Goal: Task Accomplishment & Management: Manage account settings

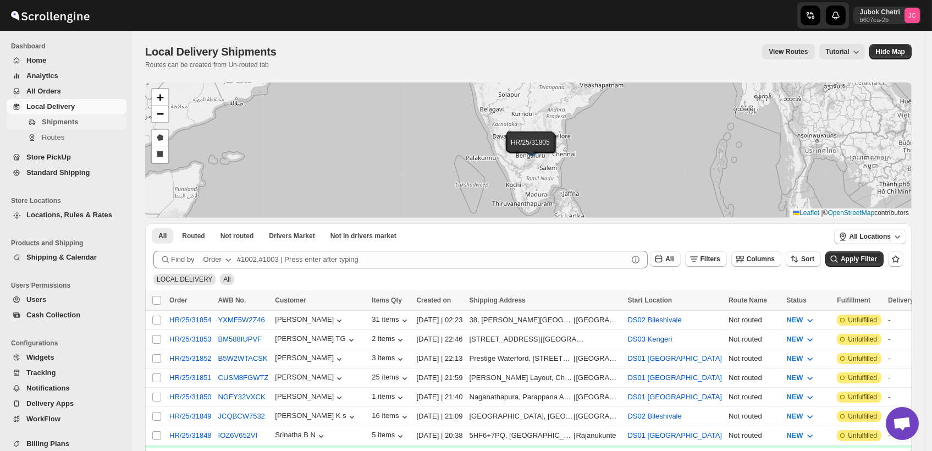
click at [94, 118] on span "Shipments" at bounding box center [83, 122] width 82 height 11
click at [80, 125] on span "Shipments" at bounding box center [83, 122] width 82 height 11
click at [158, 335] on input "Select shipment" at bounding box center [156, 339] width 9 height 9
checkbox input "true"
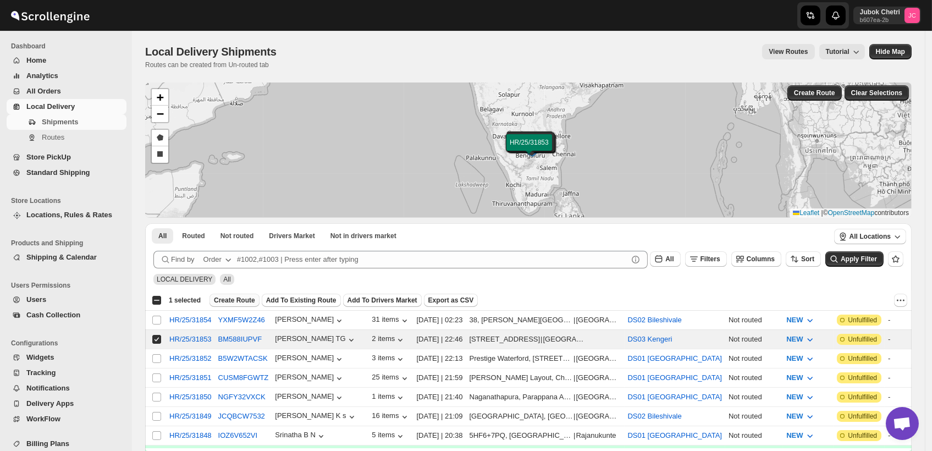
click at [235, 297] on span "Create Route" at bounding box center [234, 300] width 41 height 9
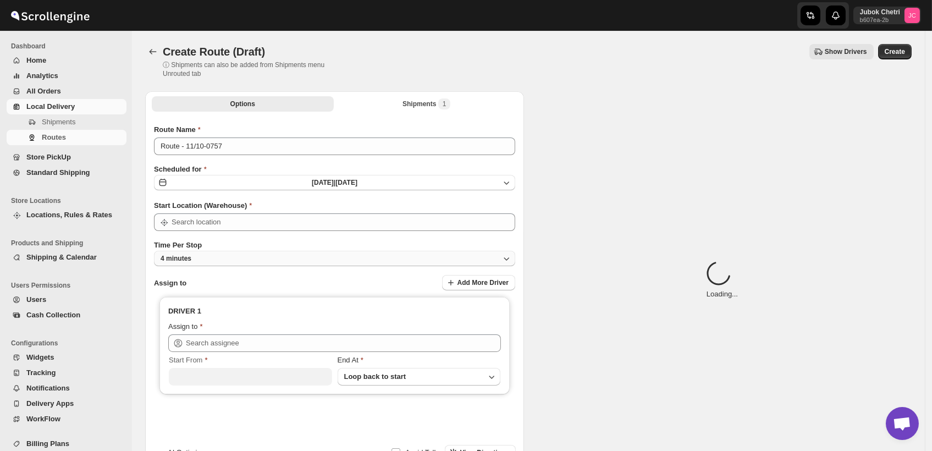
type input "DS03 Kengeri"
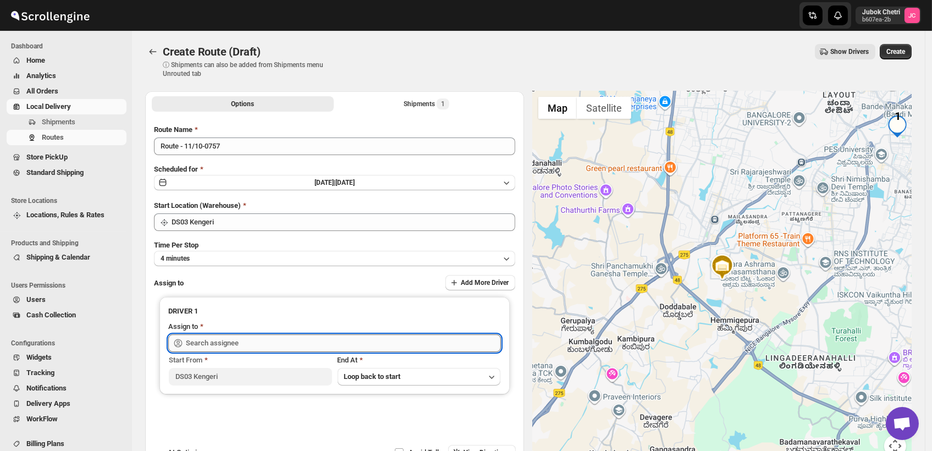
click at [251, 343] on input "text" at bounding box center [343, 343] width 315 height 18
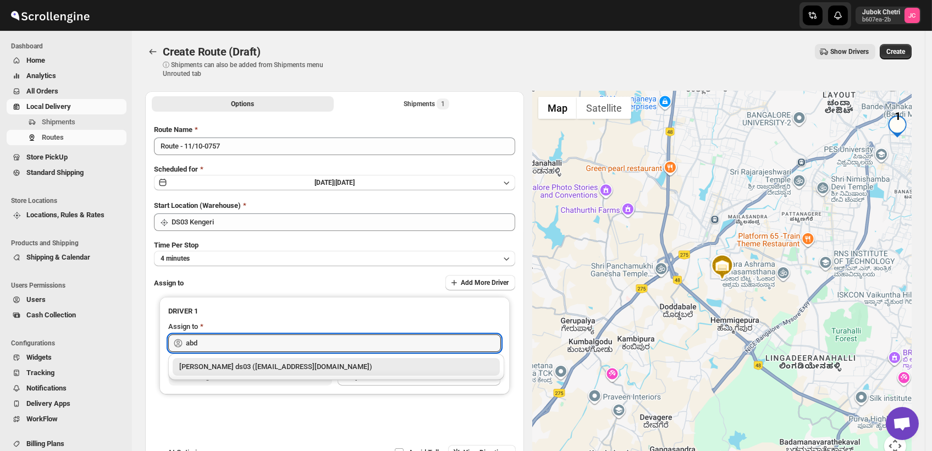
click at [274, 369] on div "[PERSON_NAME] ds03 ([EMAIL_ADDRESS][DOMAIN_NAME])" at bounding box center [336, 366] width 314 height 11
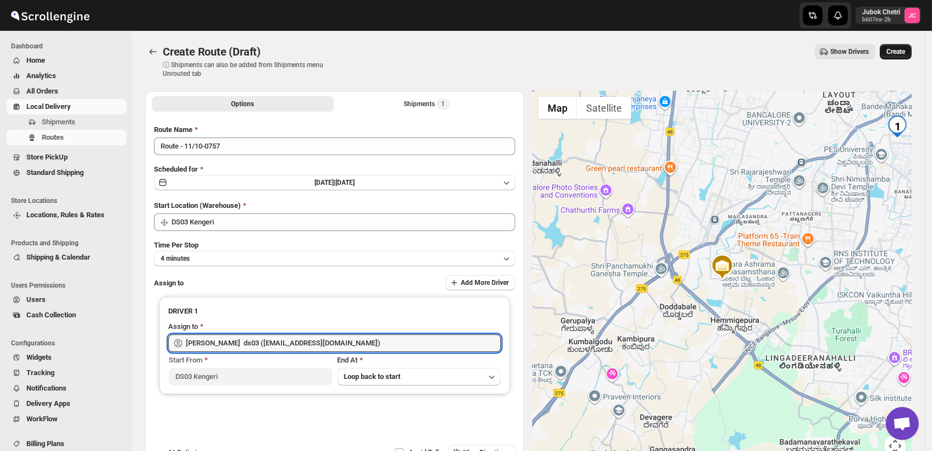
type input "[PERSON_NAME] ds03 ([EMAIL_ADDRESS][DOMAIN_NAME])"
click at [912, 51] on button "Create" at bounding box center [896, 51] width 32 height 15
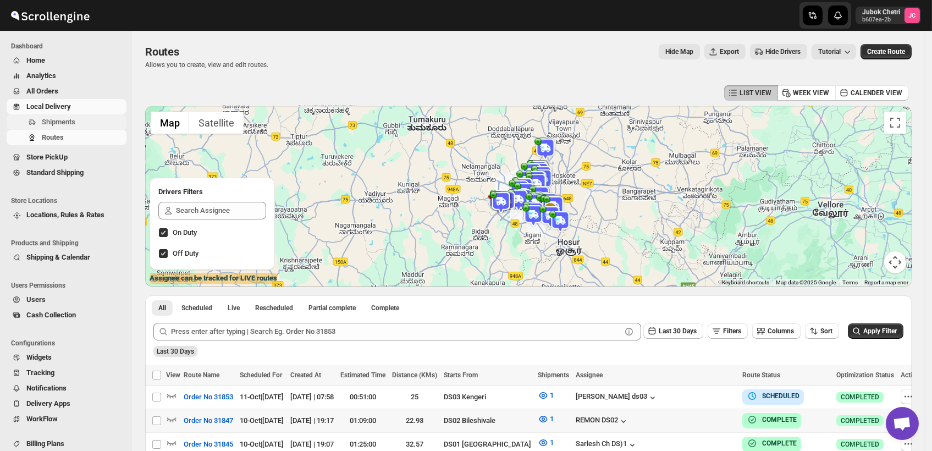
click at [78, 125] on span "Shipments" at bounding box center [83, 122] width 82 height 11
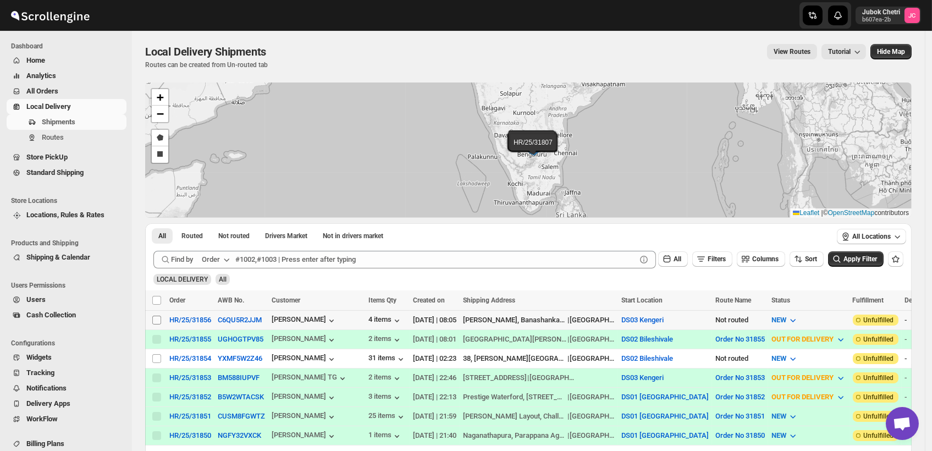
click at [154, 318] on input "Select shipment" at bounding box center [156, 320] width 9 height 9
checkbox input "true"
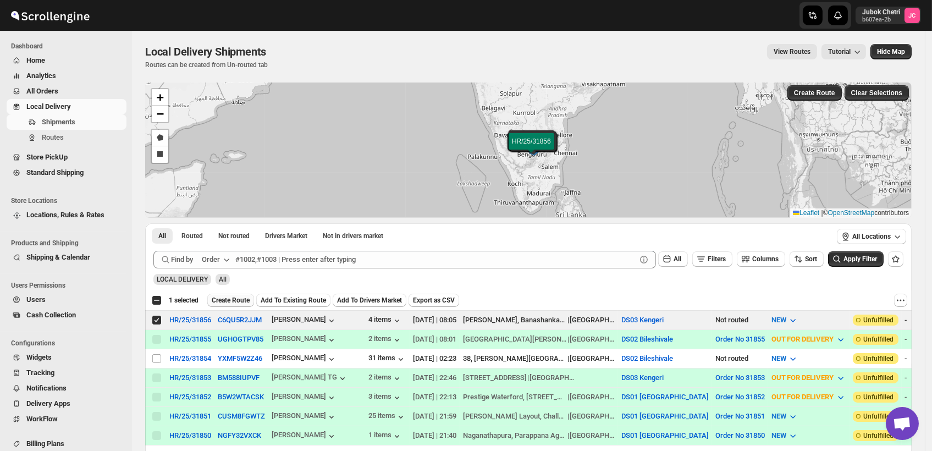
click at [235, 297] on span "Create Route" at bounding box center [231, 300] width 38 height 9
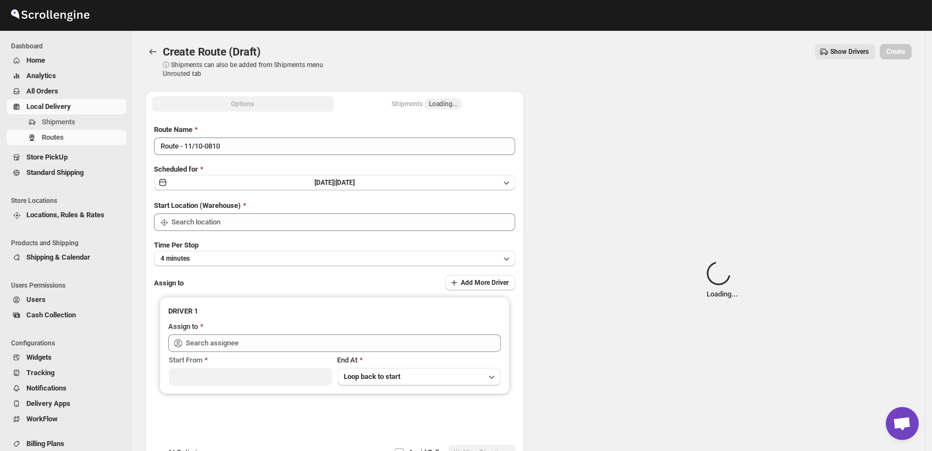
type input "DS03 Kengeri"
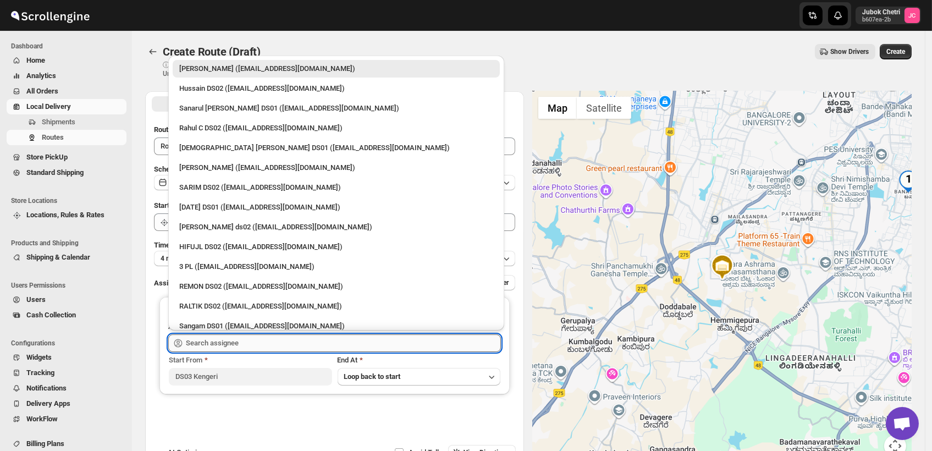
click at [216, 339] on input "text" at bounding box center [343, 343] width 315 height 18
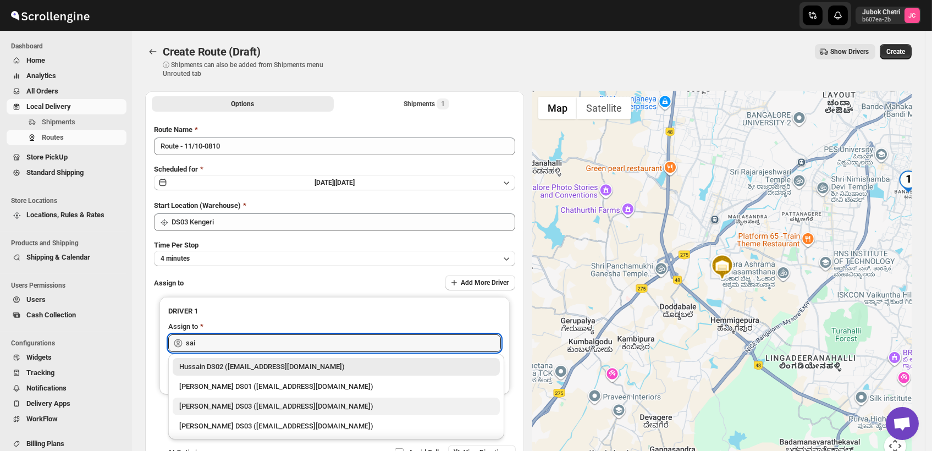
click at [243, 402] on div "[PERSON_NAME] DS03 ([EMAIL_ADDRESS][DOMAIN_NAME])" at bounding box center [336, 406] width 314 height 11
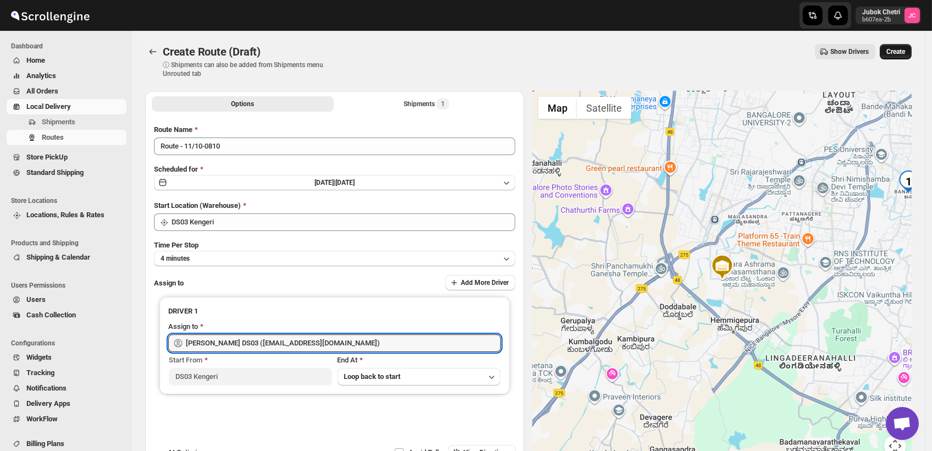
type input "[PERSON_NAME] DS03 ([EMAIL_ADDRESS][DOMAIN_NAME])"
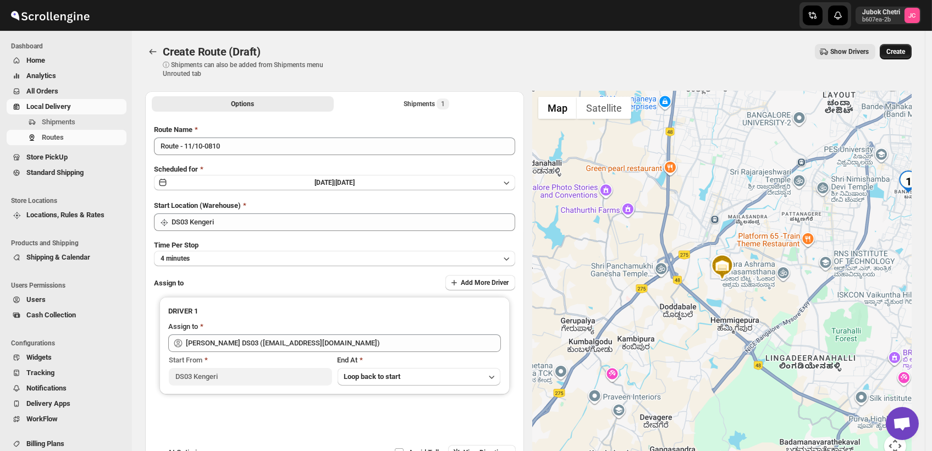
click at [905, 54] on span "Create" at bounding box center [895, 51] width 19 height 9
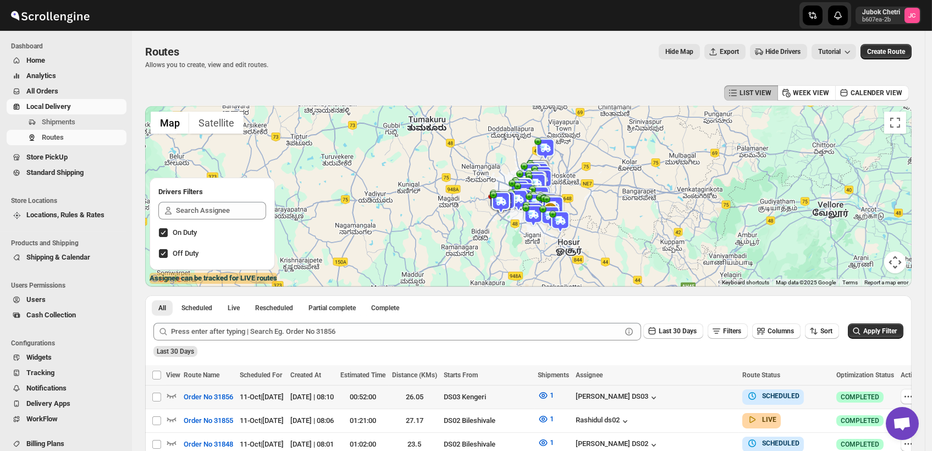
scroll to position [61, 0]
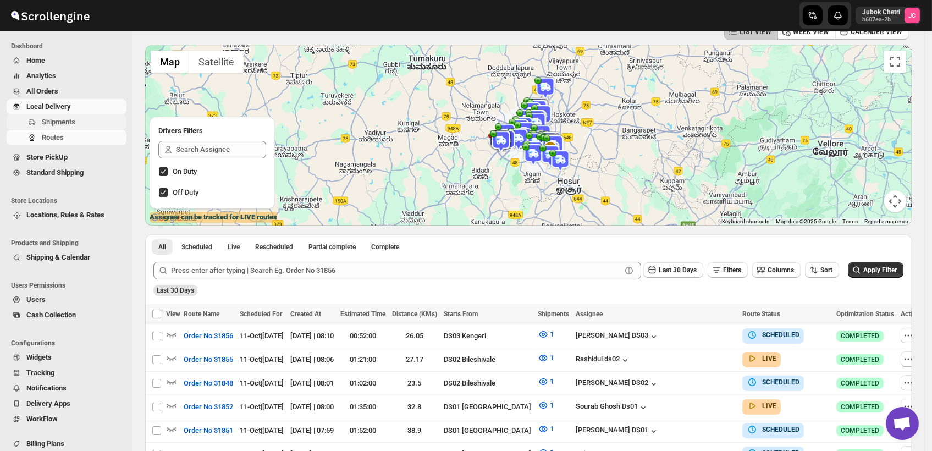
click at [76, 122] on span "Shipments" at bounding box center [83, 122] width 82 height 11
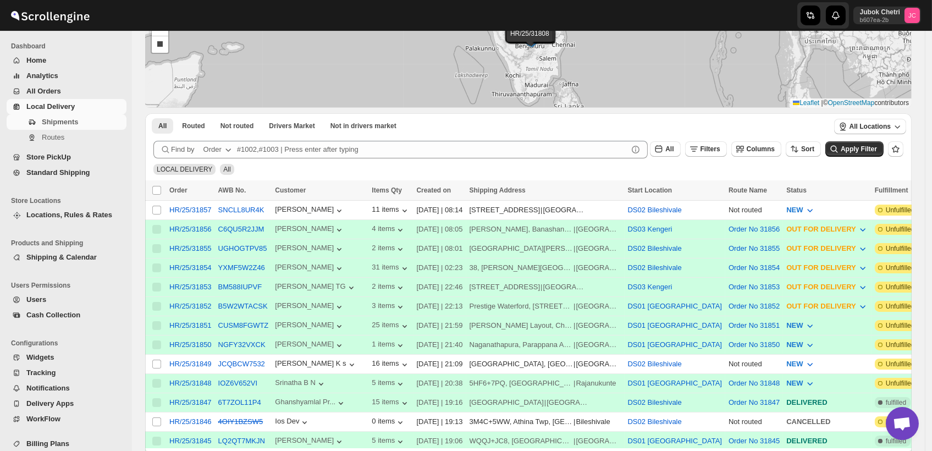
scroll to position [122, 0]
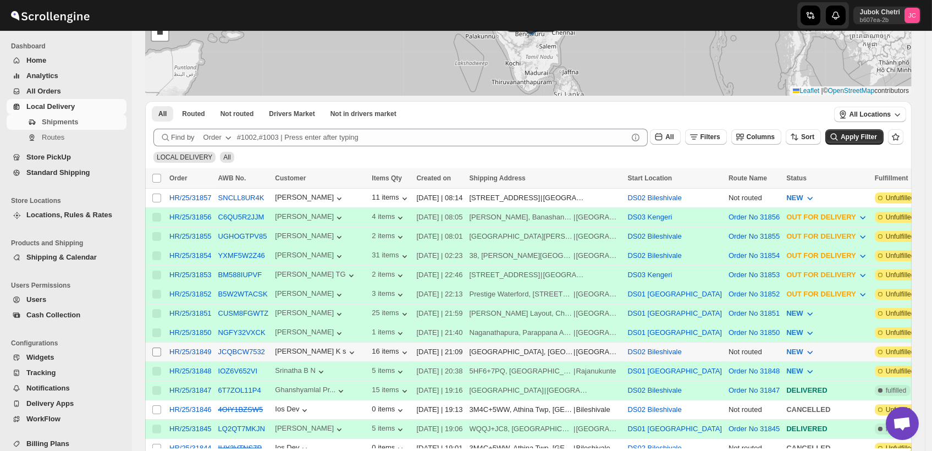
click at [154, 347] on input "Select shipment" at bounding box center [156, 351] width 9 height 9
checkbox input "true"
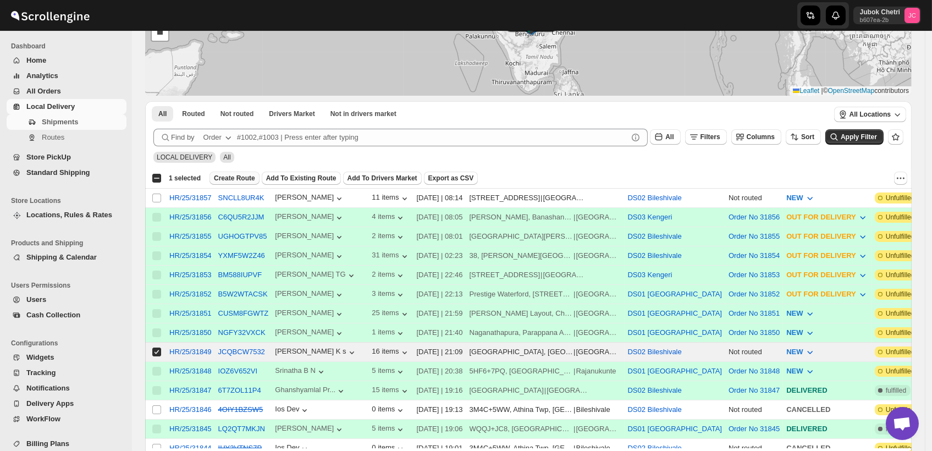
click at [235, 174] on span "Create Route" at bounding box center [234, 178] width 41 height 9
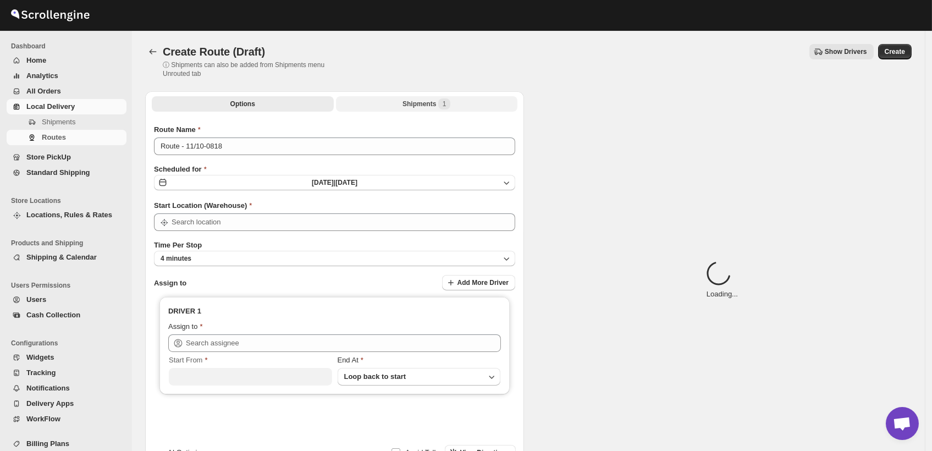
type input "DS02 Bileshivale"
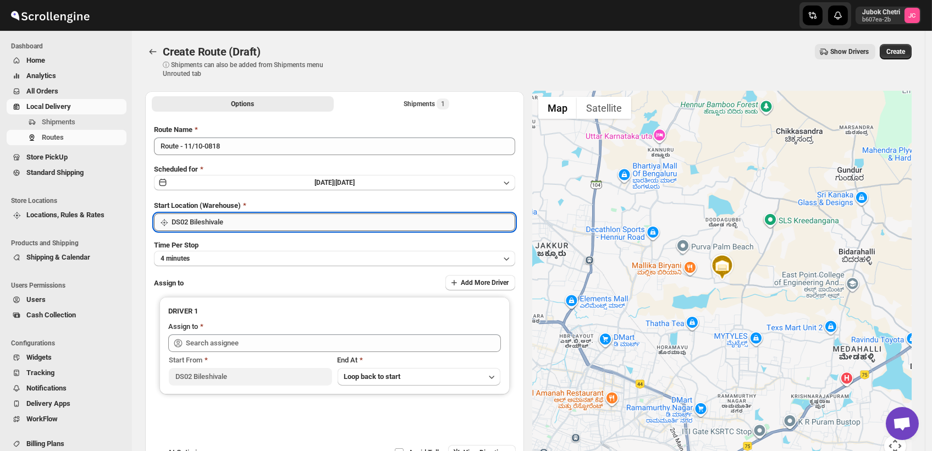
click at [273, 224] on input "DS02 Bileshivale" at bounding box center [344, 222] width 344 height 18
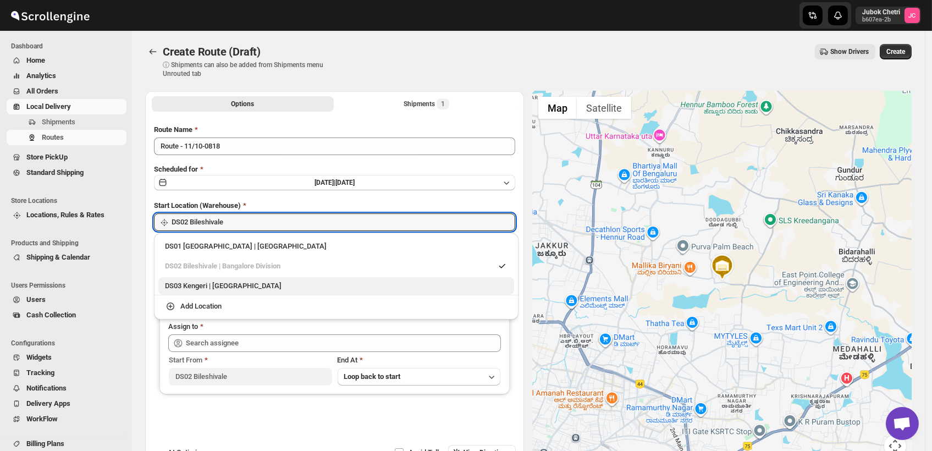
click at [255, 279] on div "DS03 Kengeri | Bengaluru" at bounding box center [336, 286] width 356 height 18
type input "DS03 Kengeri"
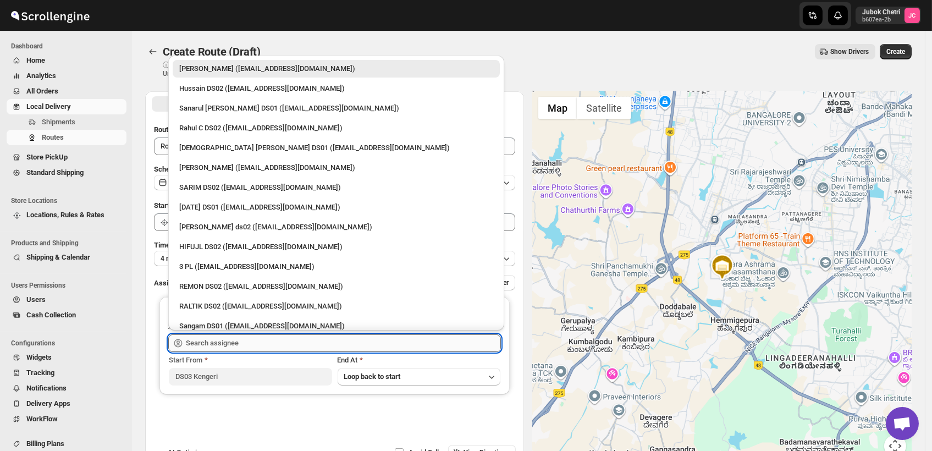
click at [264, 347] on input "text" at bounding box center [343, 343] width 315 height 18
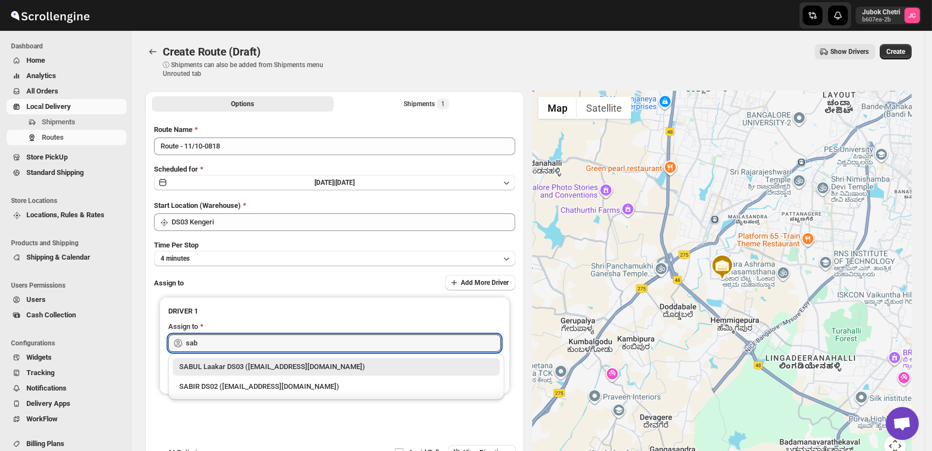
click at [286, 368] on div "SABUL Laakar DS03 ([EMAIL_ADDRESS][DOMAIN_NAME])" at bounding box center [336, 366] width 314 height 11
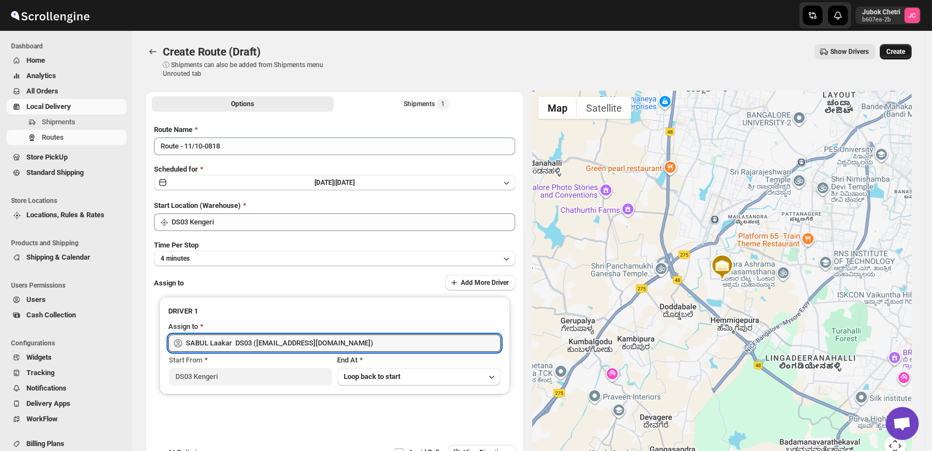
type input "SABUL Laakar DS03 ([EMAIL_ADDRESS][DOMAIN_NAME])"
click at [904, 49] on span "Create" at bounding box center [895, 51] width 19 height 9
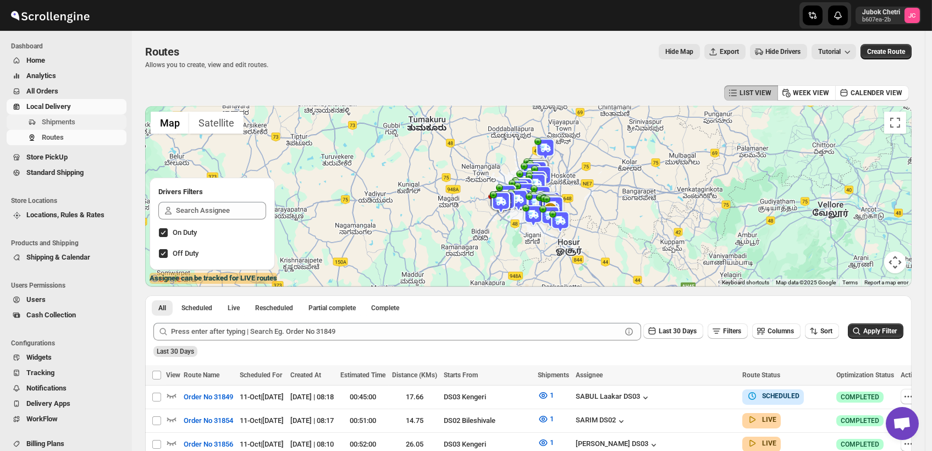
click at [96, 120] on span "Shipments" at bounding box center [83, 122] width 82 height 11
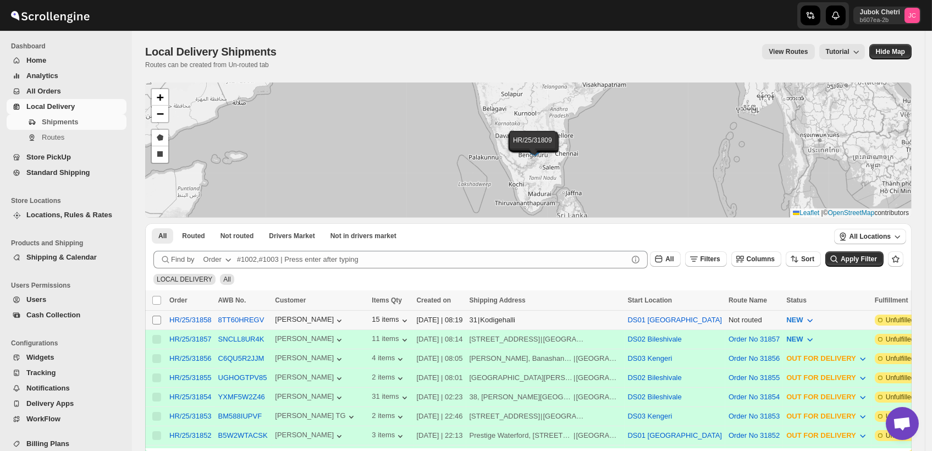
click at [157, 319] on input "Select shipment" at bounding box center [156, 320] width 9 height 9
checkbox input "true"
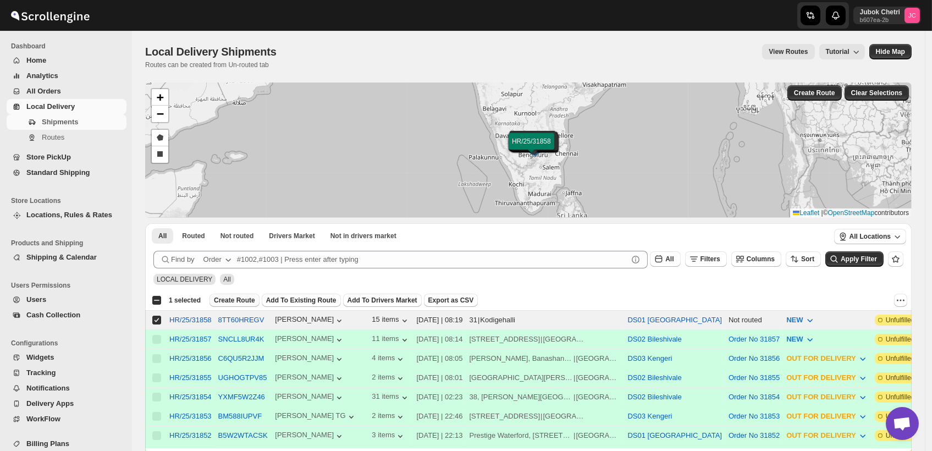
click at [226, 296] on span "Create Route" at bounding box center [234, 300] width 41 height 9
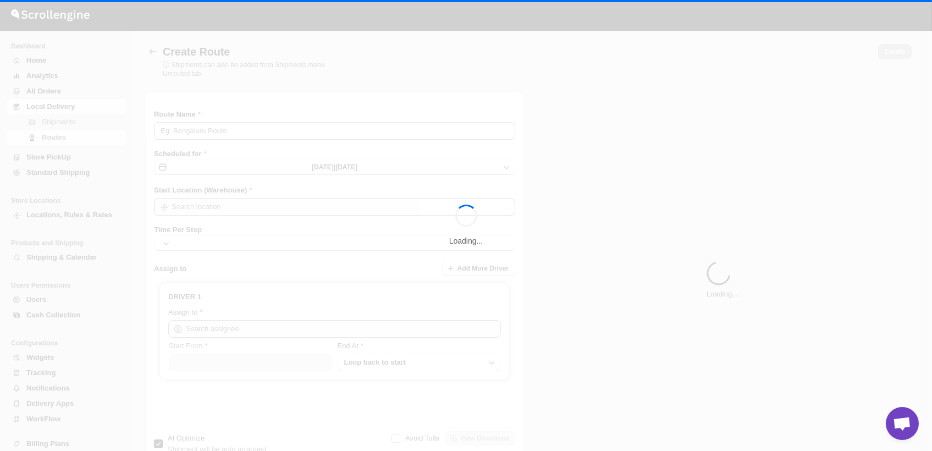
type input "Route - 11/10-0820"
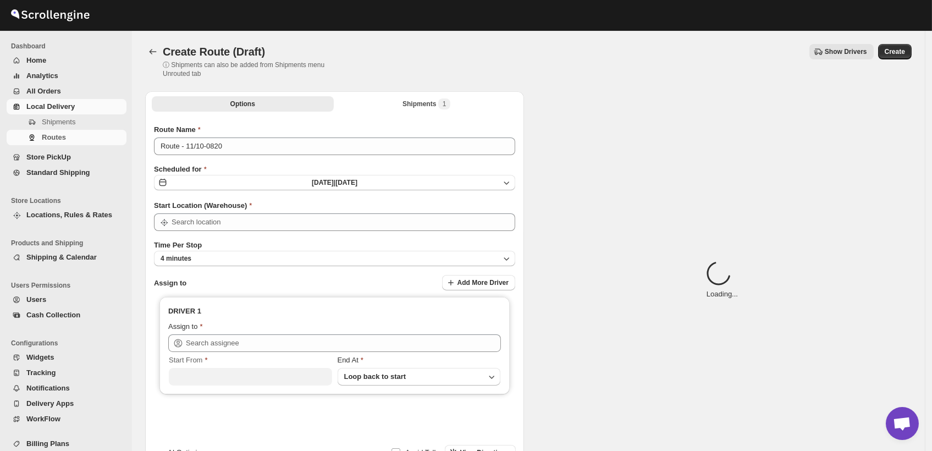
type input "DS01 [GEOGRAPHIC_DATA]"
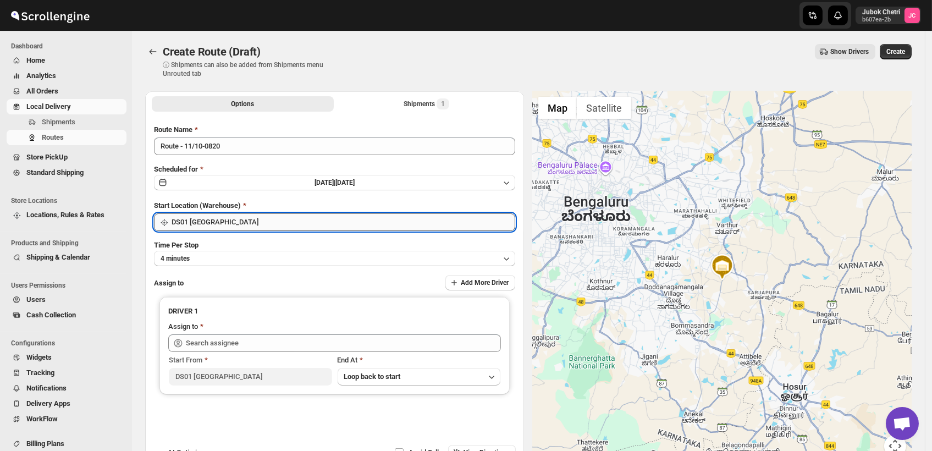
click at [322, 223] on input "DS01 [GEOGRAPHIC_DATA]" at bounding box center [344, 222] width 344 height 18
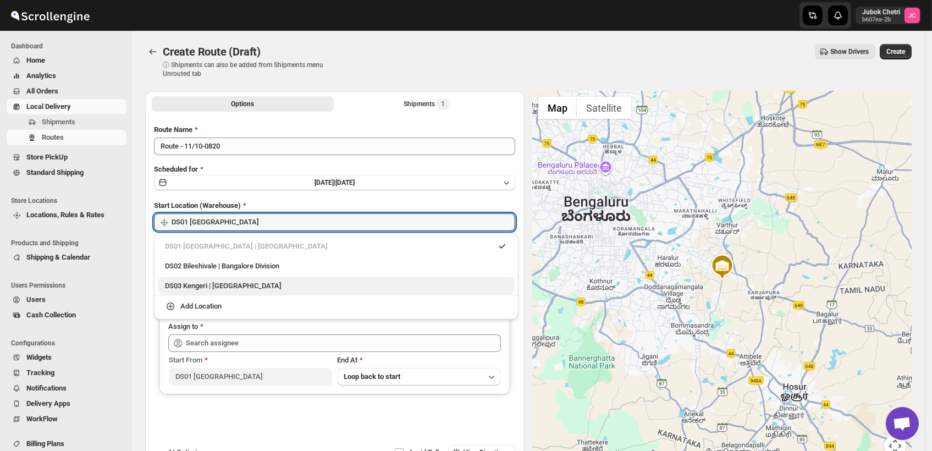
click at [281, 278] on div "DS03 Kengeri | [GEOGRAPHIC_DATA]" at bounding box center [336, 286] width 356 height 18
type input "DS03 Kengeri"
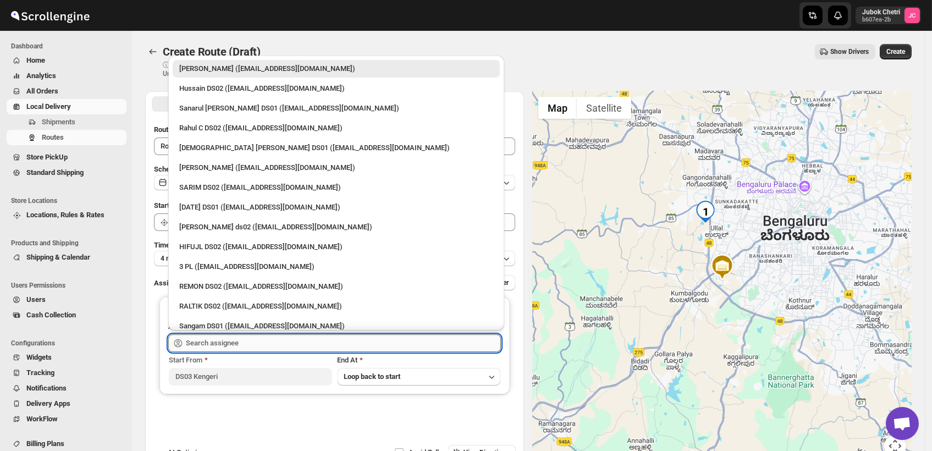
click at [277, 346] on input "text" at bounding box center [343, 343] width 315 height 18
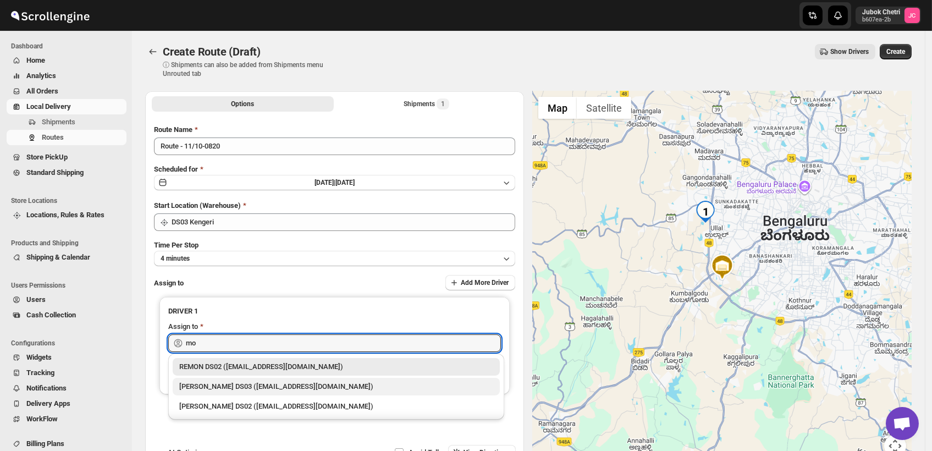
click at [283, 383] on div "[PERSON_NAME] DS03 ([EMAIL_ADDRESS][DOMAIN_NAME])" at bounding box center [336, 386] width 314 height 11
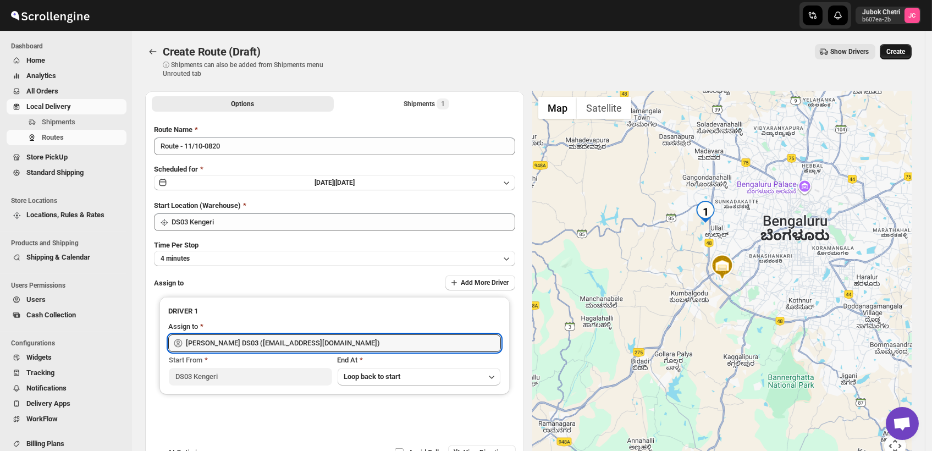
type input "[PERSON_NAME] DS03 ([EMAIL_ADDRESS][DOMAIN_NAME])"
click at [902, 55] on span "Create" at bounding box center [895, 51] width 19 height 9
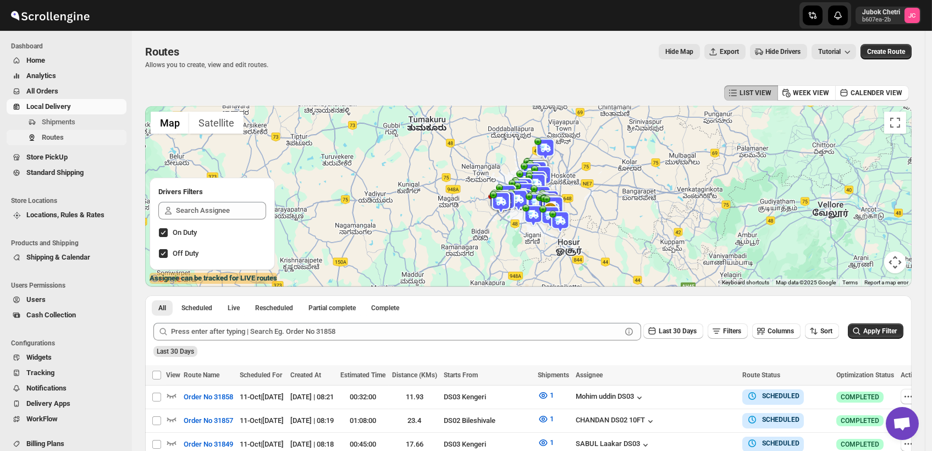
click at [86, 140] on span "Routes" at bounding box center [83, 137] width 82 height 11
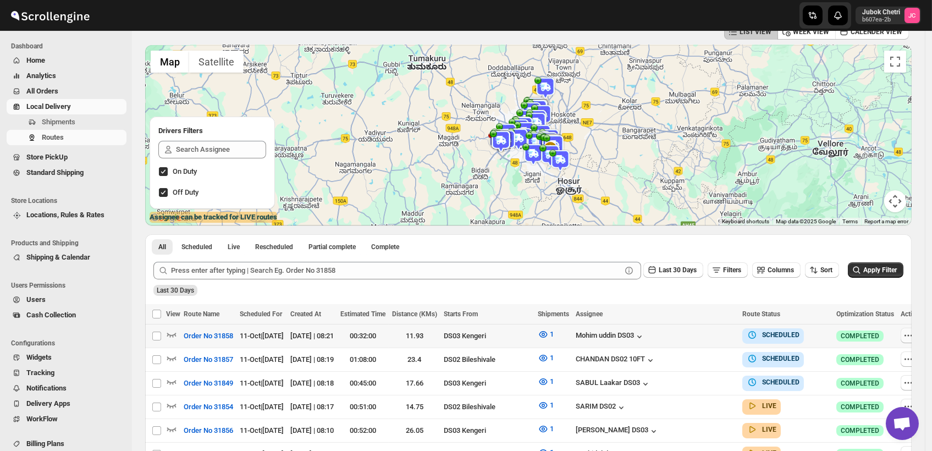
click at [902, 335] on button "button" at bounding box center [908, 335] width 15 height 15
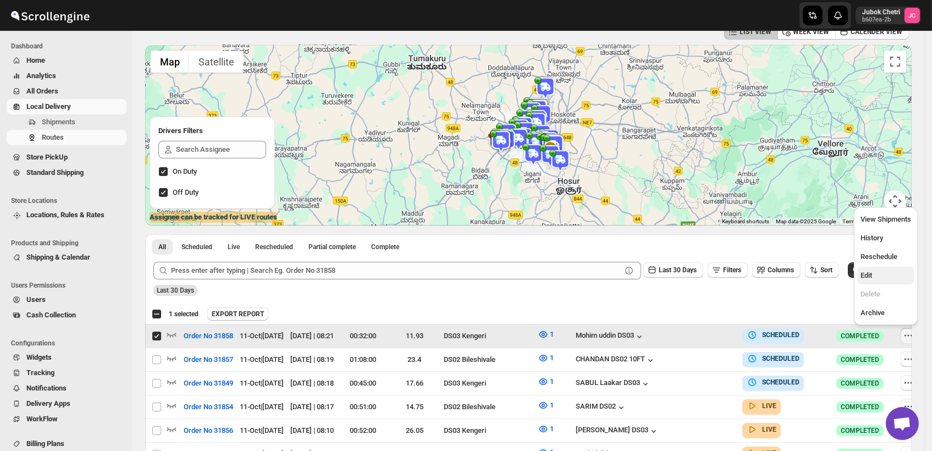
click at [885, 274] on span "Edit" at bounding box center [885, 275] width 51 height 11
checkbox input "false"
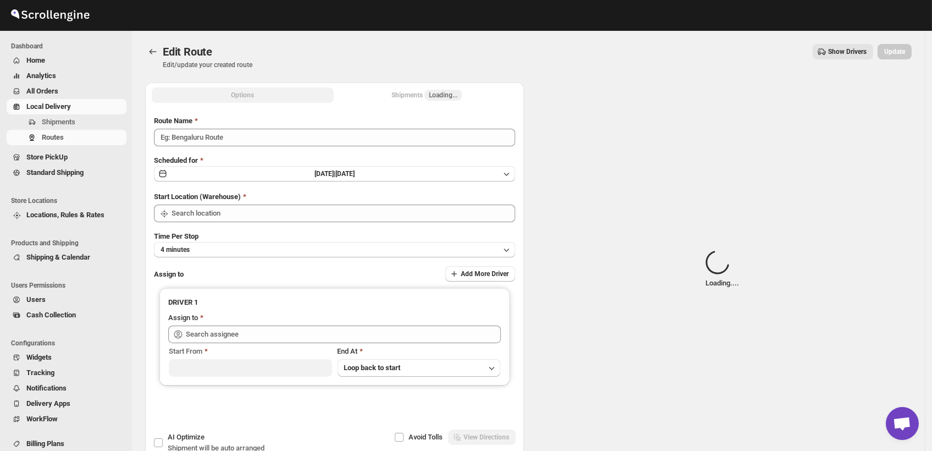
type input "Order No 31858"
type input "DS03 Kengeri"
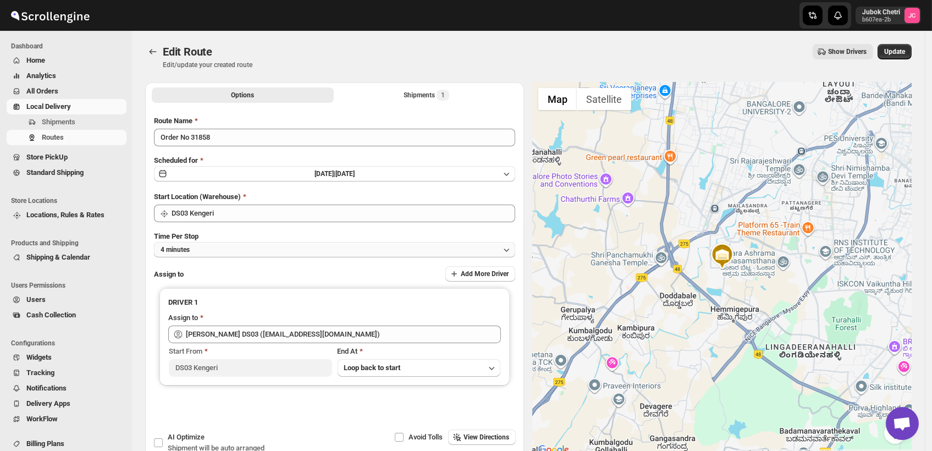
click at [220, 250] on button "4 minutes" at bounding box center [334, 249] width 361 height 15
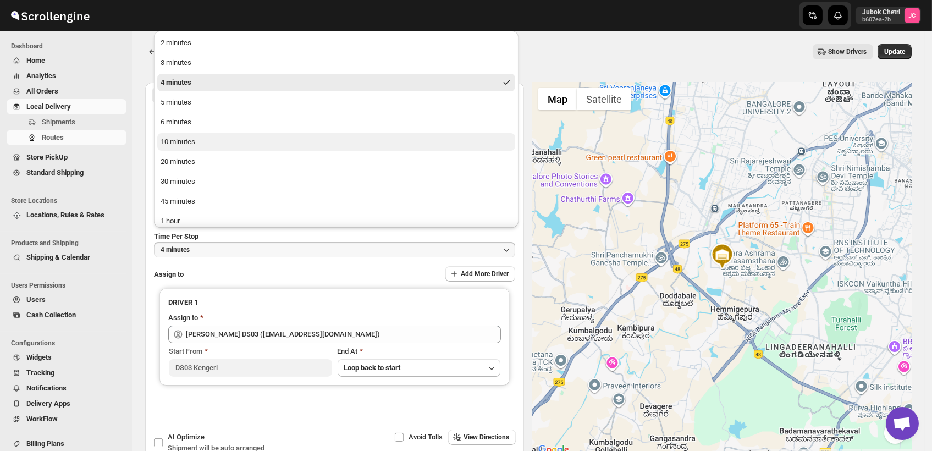
click at [197, 144] on button "10 minutes" at bounding box center [336, 142] width 358 height 18
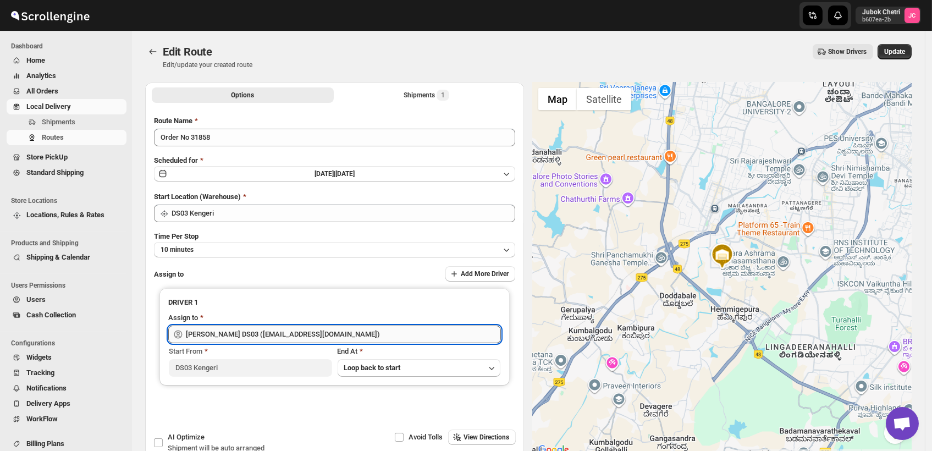
click at [349, 338] on input "[PERSON_NAME] DS03 ([EMAIL_ADDRESS][DOMAIN_NAME])" at bounding box center [343, 334] width 315 height 18
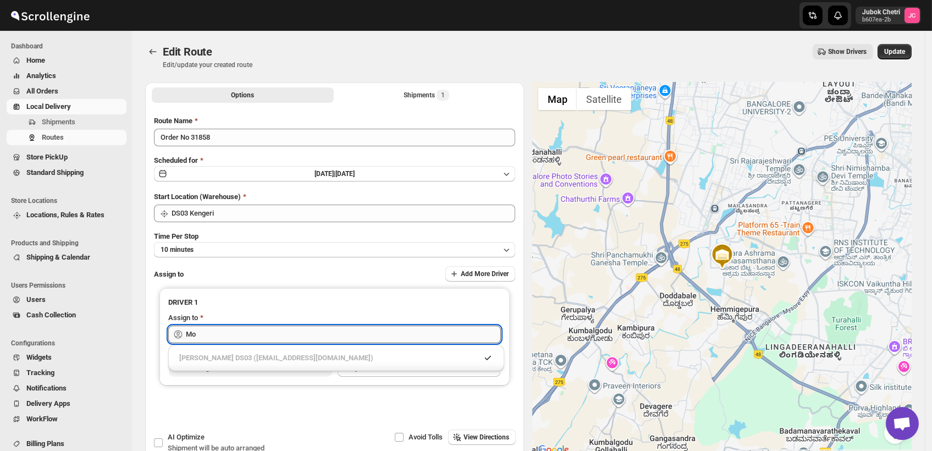
type input "M"
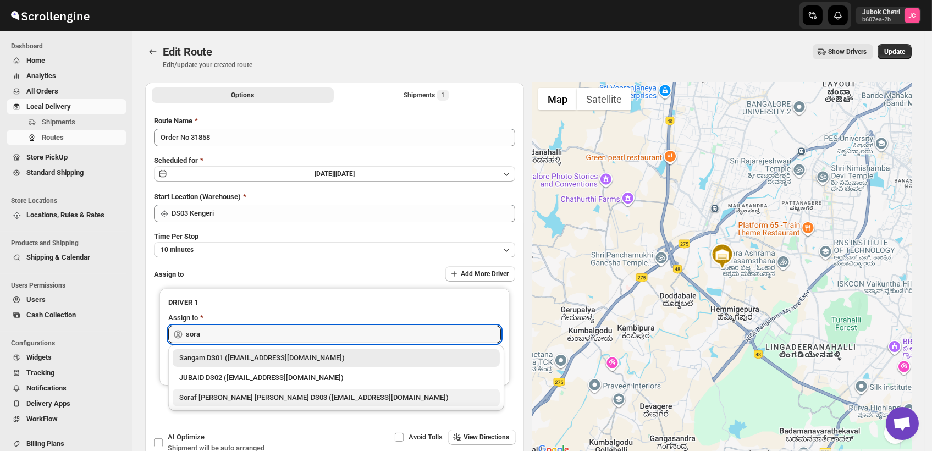
click at [330, 395] on div "Soraf [PERSON_NAME] [PERSON_NAME] DS03 ([EMAIL_ADDRESS][DOMAIN_NAME])" at bounding box center [336, 397] width 314 height 11
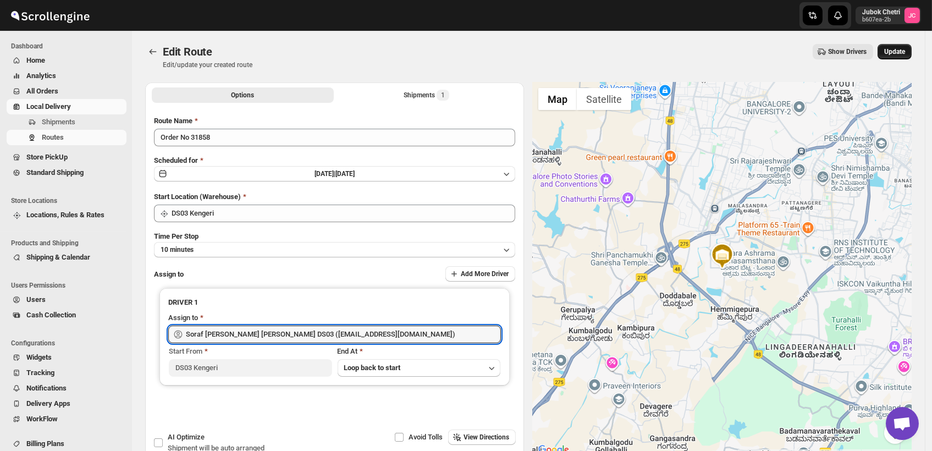
type input "Soraf [PERSON_NAME] [PERSON_NAME] DS03 ([EMAIL_ADDRESS][DOMAIN_NAME])"
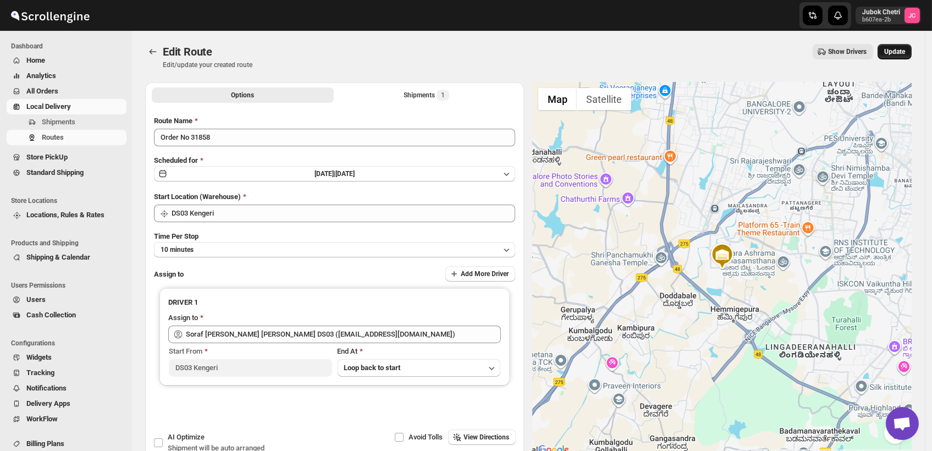
click at [902, 46] on button "Update" at bounding box center [894, 51] width 34 height 15
